Goal: Task Accomplishment & Management: Complete application form

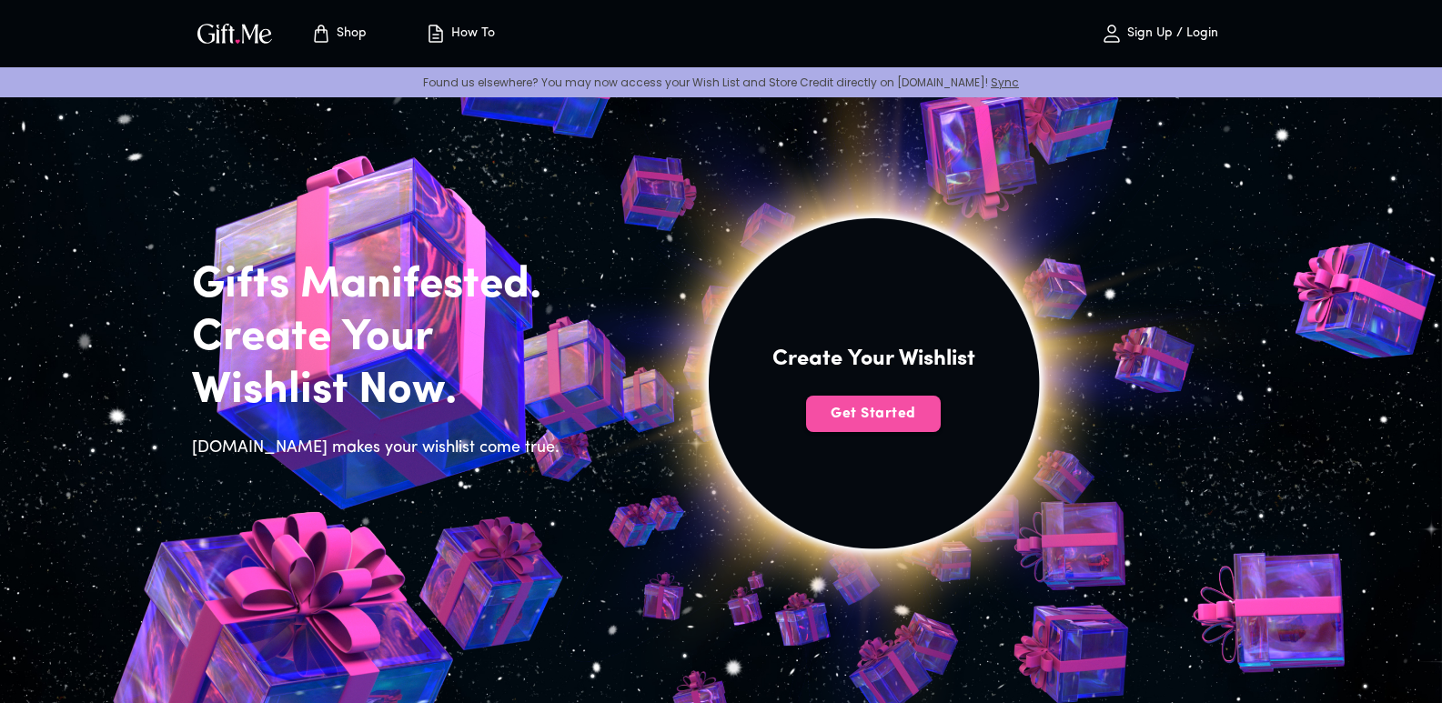
click at [863, 418] on span "Get Started" at bounding box center [873, 414] width 135 height 20
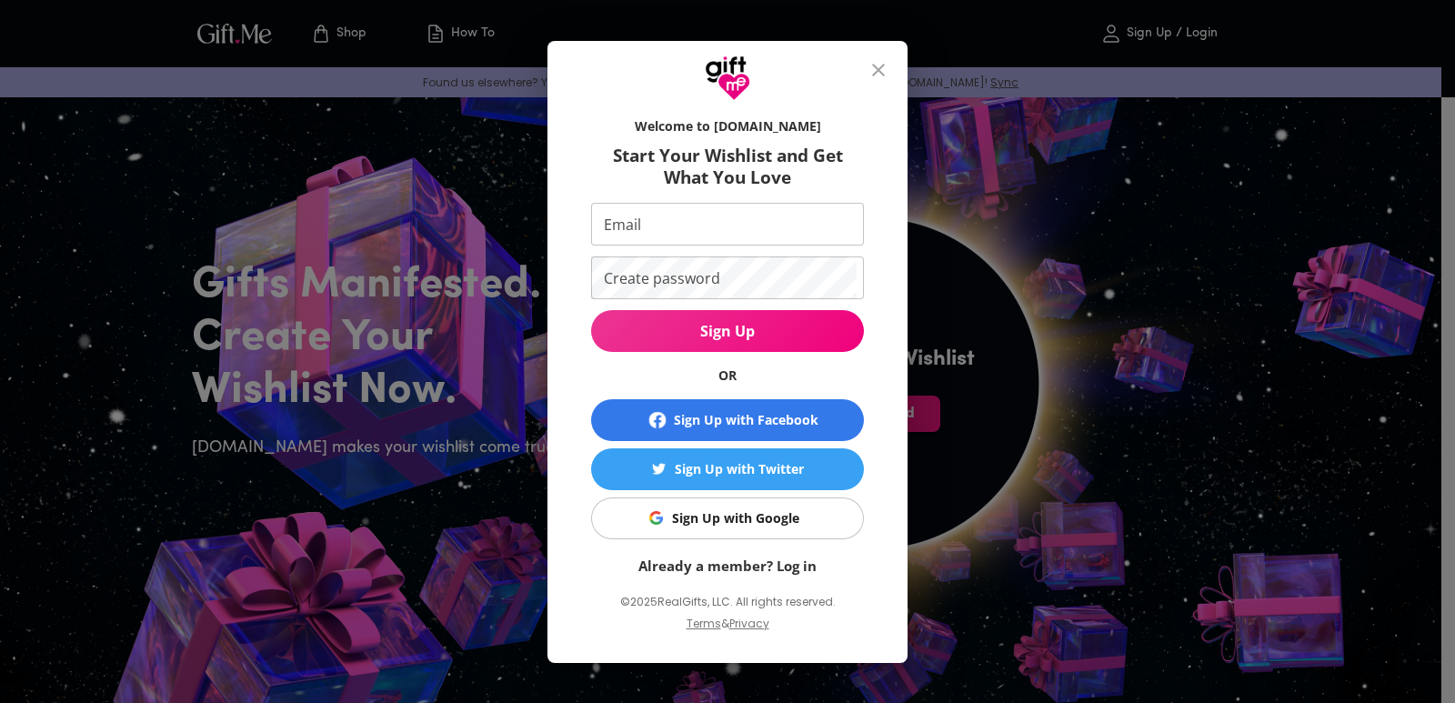
click at [734, 506] on button "Sign Up with Google" at bounding box center [727, 519] width 273 height 42
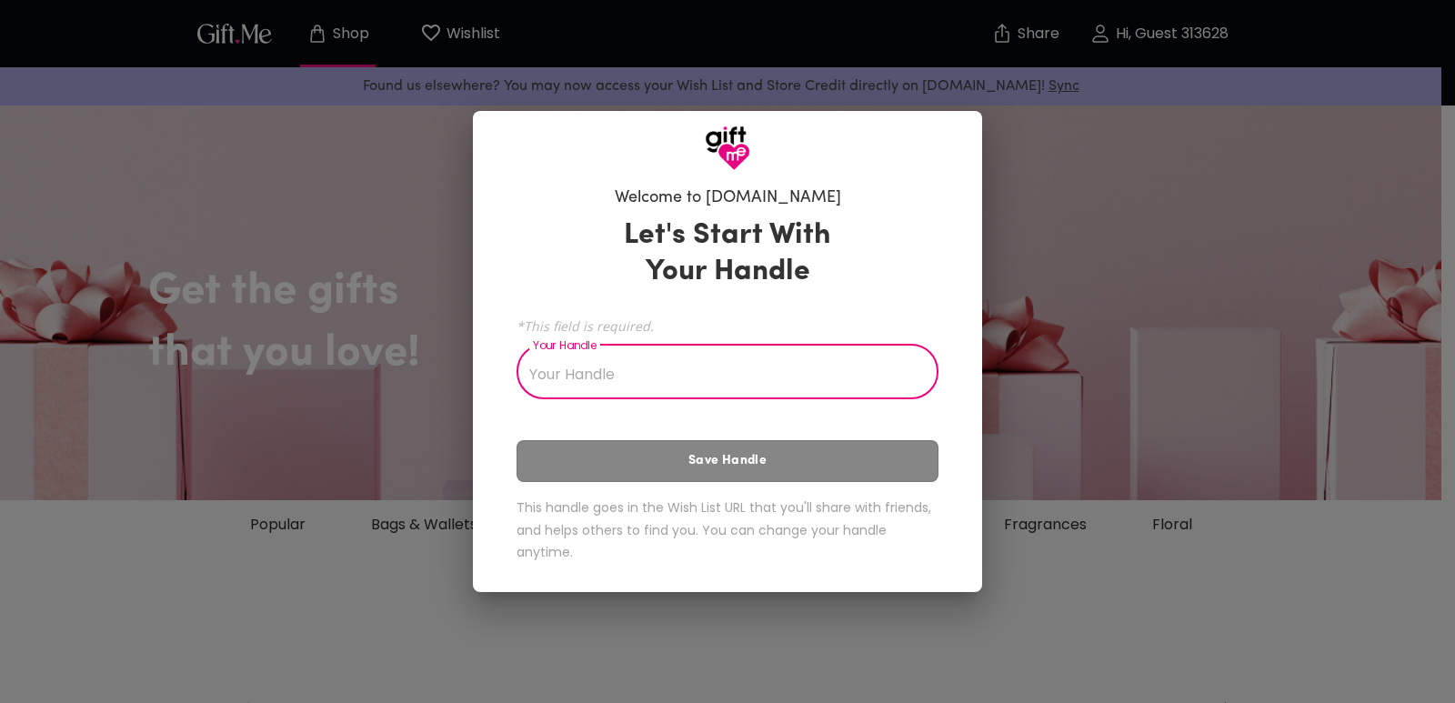
click at [639, 370] on input "Your Handle" at bounding box center [718, 373] width 402 height 51
type input "yjtjjy5yj5u"
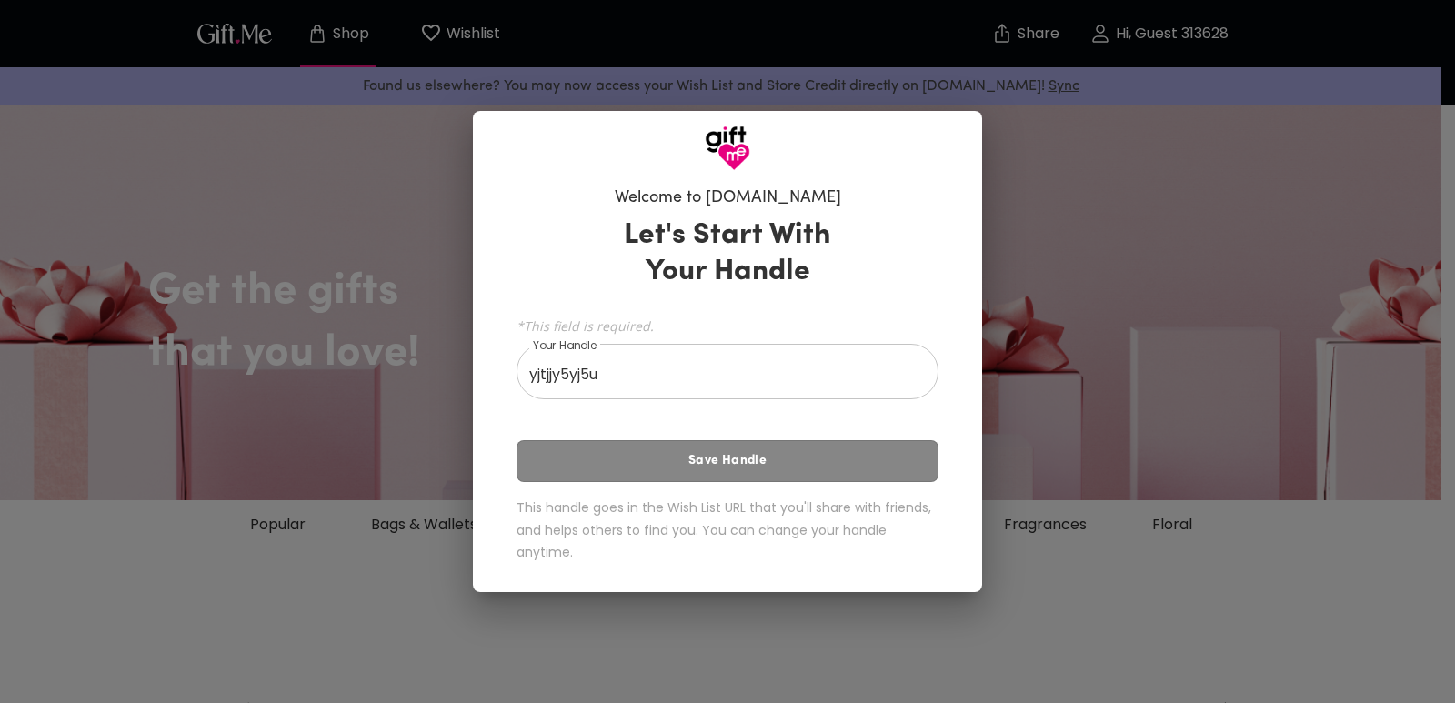
click at [731, 477] on div "Let's Start With Your Handle *This field is required. Your Handle yjtjjy5yj5u Y…" at bounding box center [728, 393] width 422 height 368
click at [732, 473] on div "Let's Start With Your Handle *This field is required. Your Handle yjtjjy5yj5u Y…" at bounding box center [728, 393] width 422 height 368
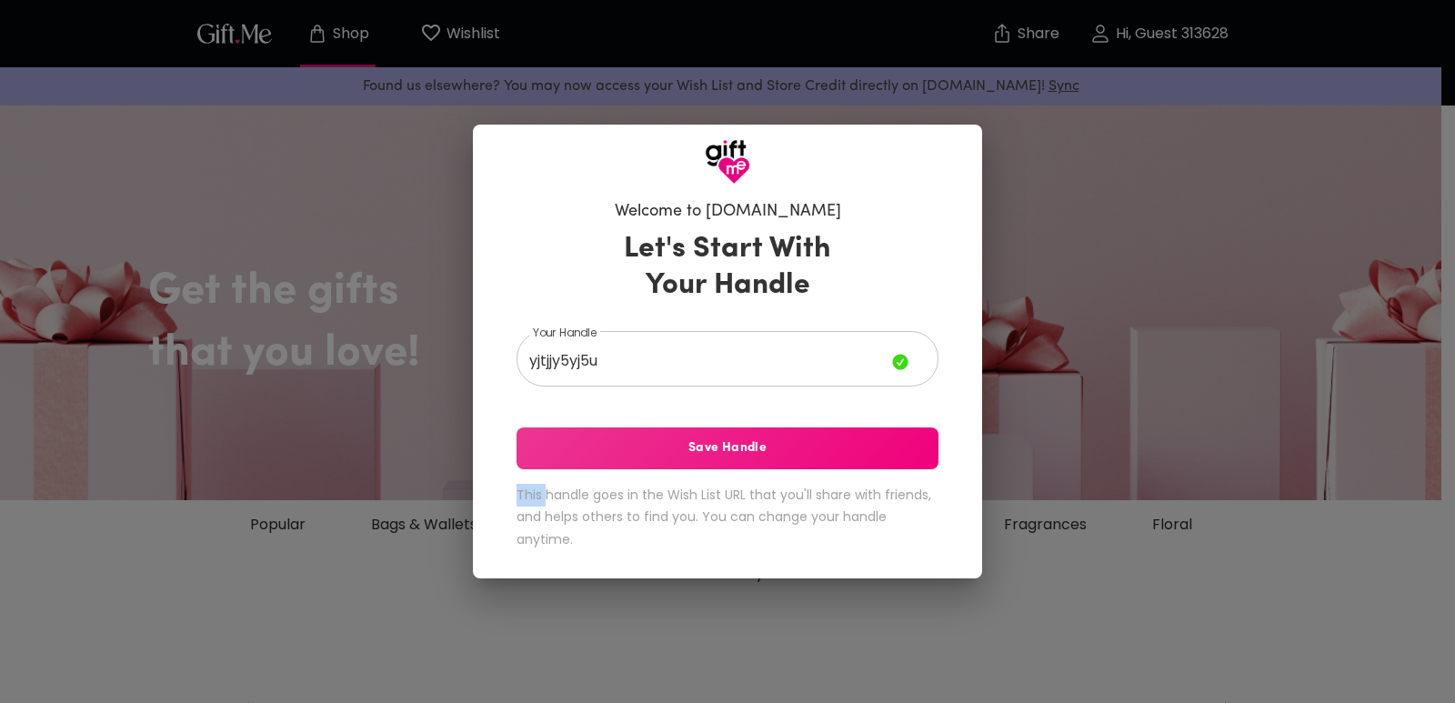
click at [647, 453] on span "Save Handle" at bounding box center [728, 448] width 422 height 20
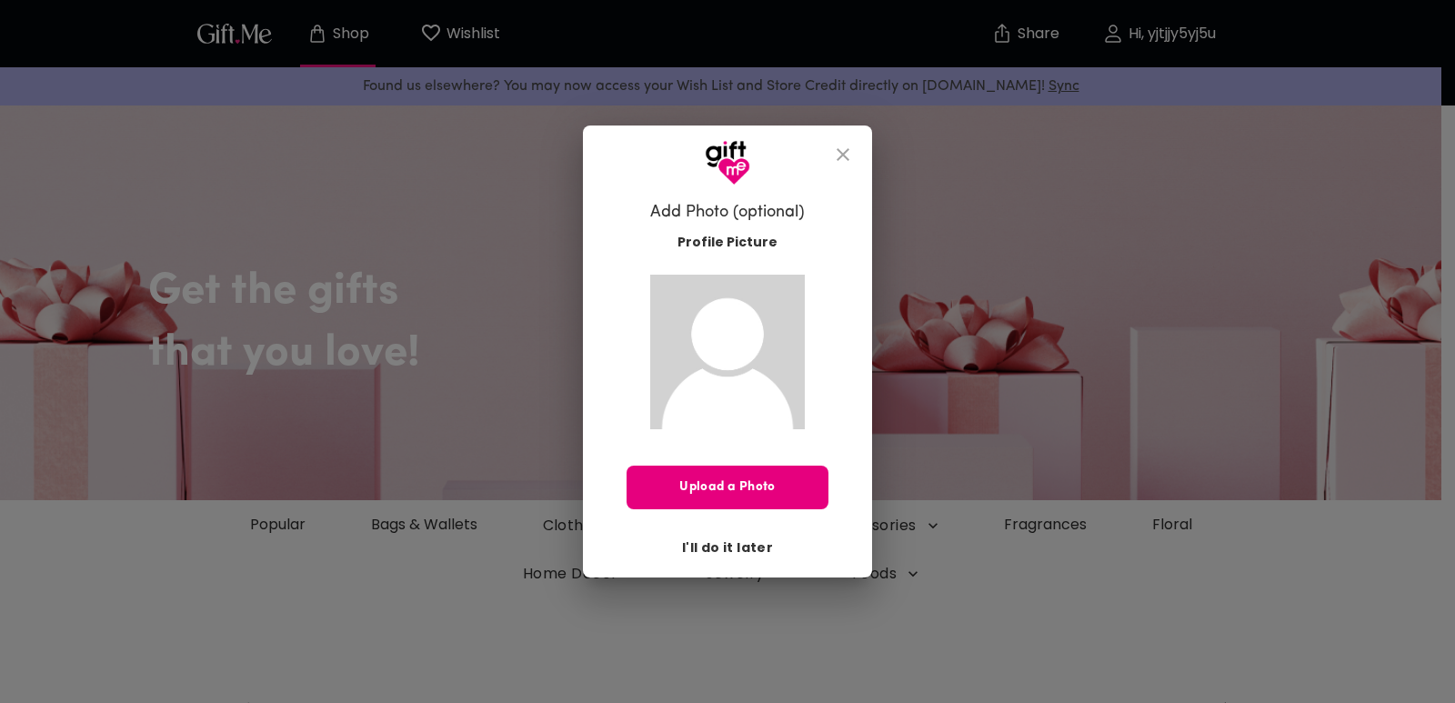
click at [720, 548] on span "I'll do it later" at bounding box center [727, 548] width 91 height 20
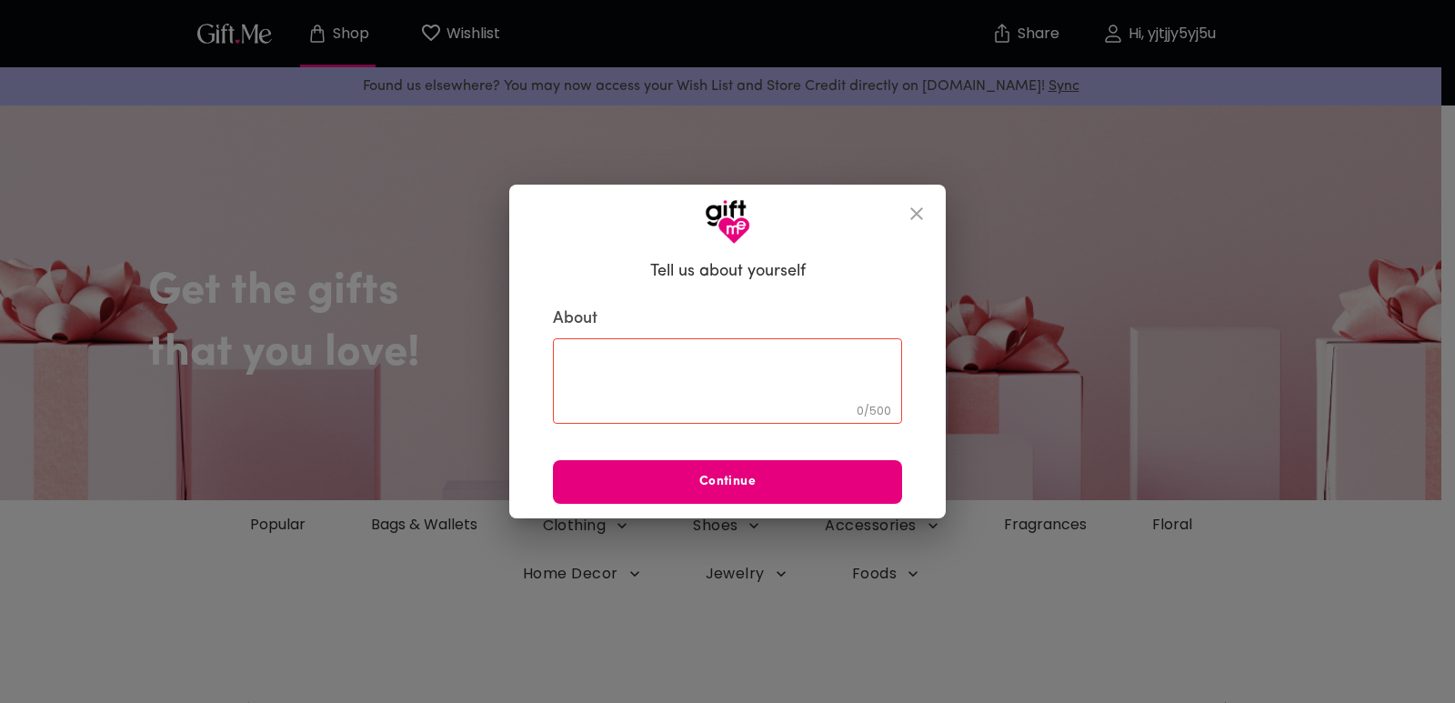
click at [719, 364] on textarea at bounding box center [728, 382] width 324 height 52
type textarea "oi"
click at [714, 495] on button "Continue" at bounding box center [727, 482] width 349 height 44
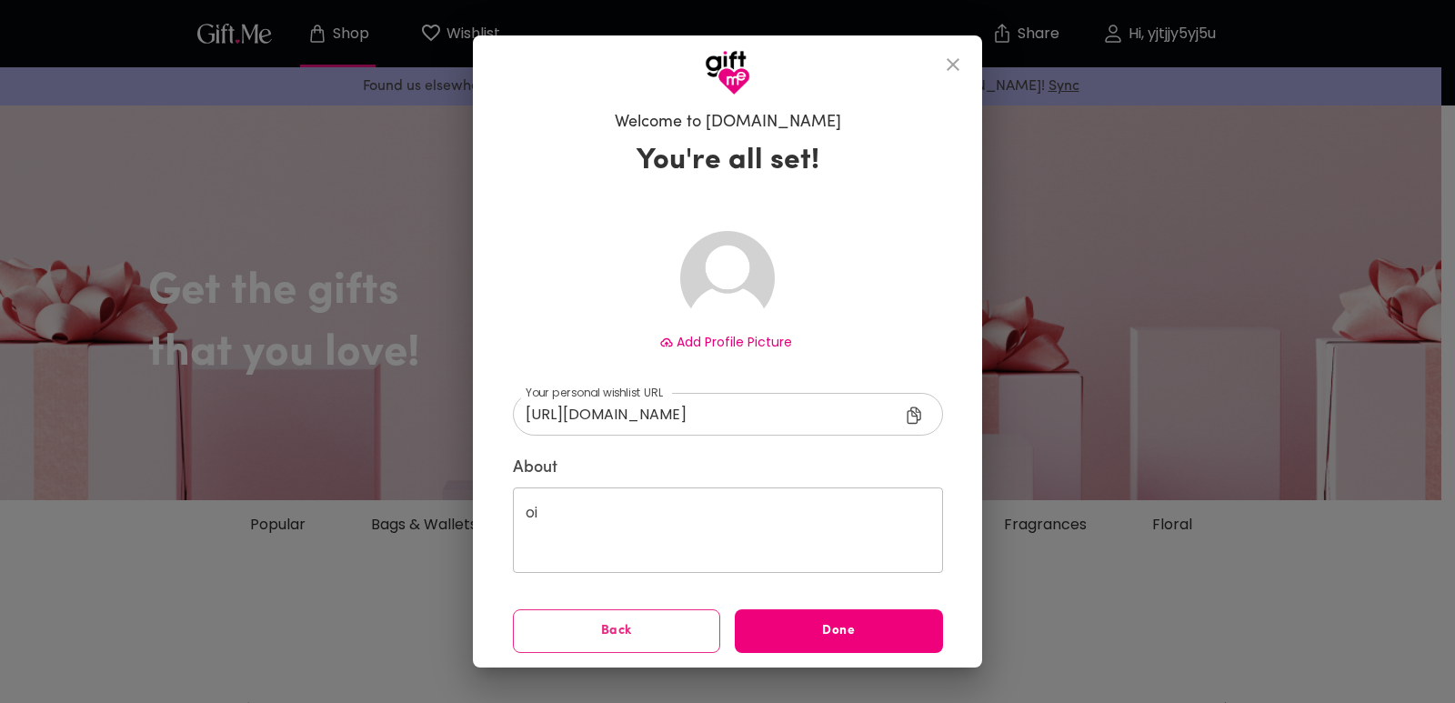
click at [790, 631] on span "Done" at bounding box center [839, 631] width 208 height 20
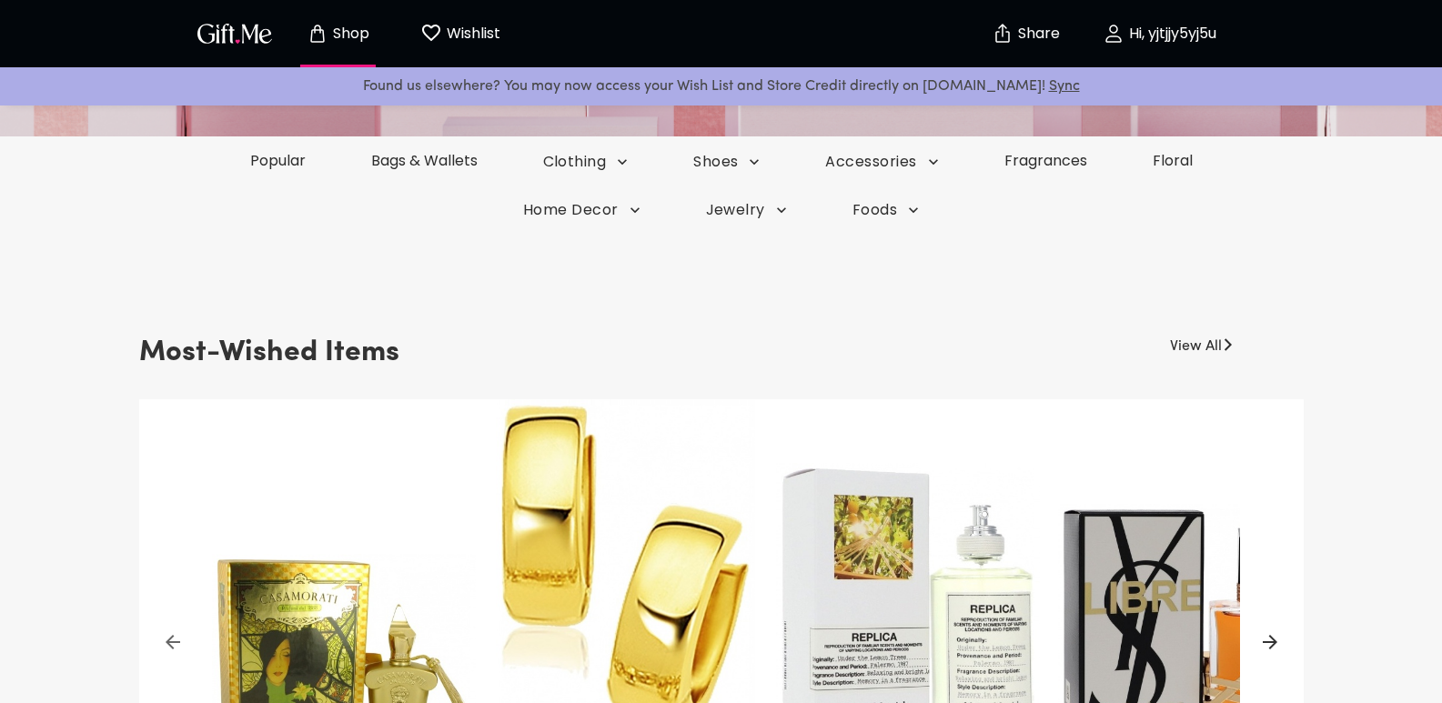
scroll to position [182, 0]
